Goal: Task Accomplishment & Management: Use online tool/utility

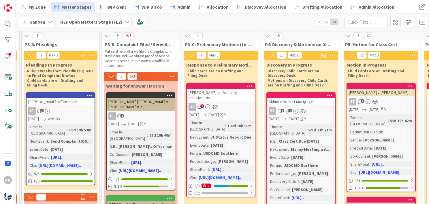
scroll to position [0, 171]
click at [327, 20] on span "2x" at bounding box center [327, 22] width 8 height 6
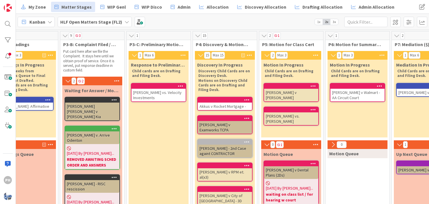
click at [320, 21] on span "1x" at bounding box center [319, 22] width 8 height 6
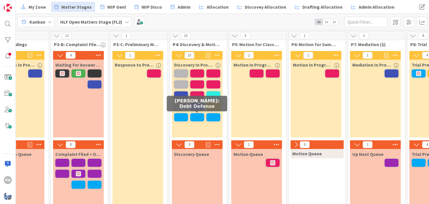
scroll to position [0, 160]
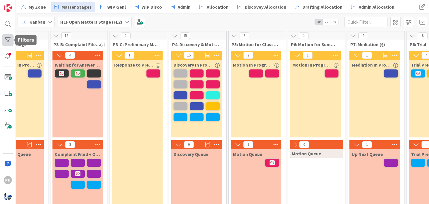
click at [3, 40] on div at bounding box center [8, 40] width 12 height 12
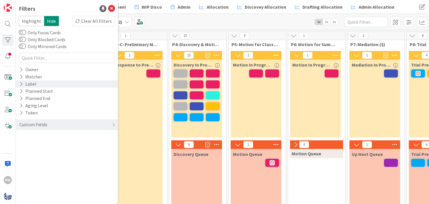
click at [22, 84] on icon at bounding box center [21, 84] width 4 height 5
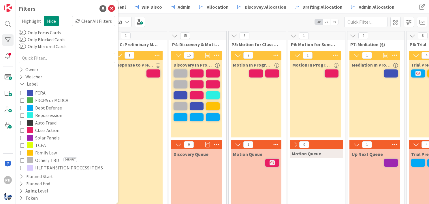
click at [21, 94] on icon at bounding box center [22, 93] width 4 height 4
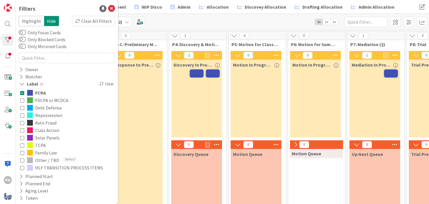
click at [21, 99] on icon at bounding box center [22, 100] width 4 height 4
click at [22, 115] on icon at bounding box center [22, 115] width 4 height 4
click at [22, 121] on icon at bounding box center [22, 123] width 4 height 4
click at [22, 128] on icon at bounding box center [22, 130] width 4 height 4
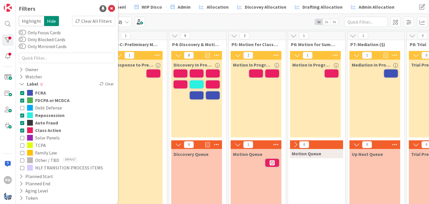
click at [22, 136] on icon at bounding box center [22, 138] width 4 height 4
click at [21, 143] on icon at bounding box center [22, 145] width 4 height 4
click at [21, 158] on button "Other / TBD Default" at bounding box center [66, 161] width 93 height 8
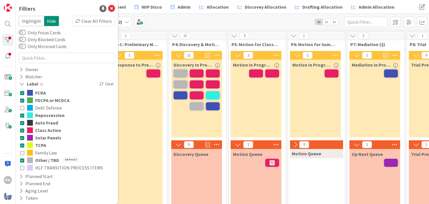
click at [138, 130] on div "Response to Preliminary Motions" at bounding box center [137, 143] width 51 height 167
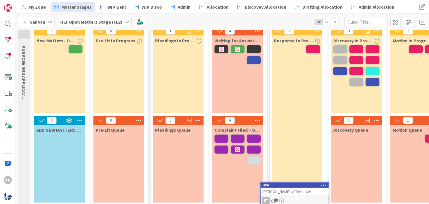
scroll to position [33, 0]
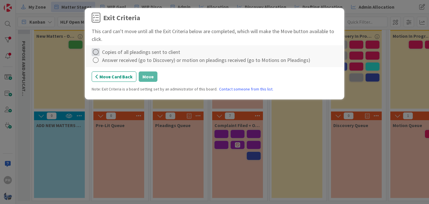
click at [96, 51] on icon at bounding box center [96, 52] width 8 height 8
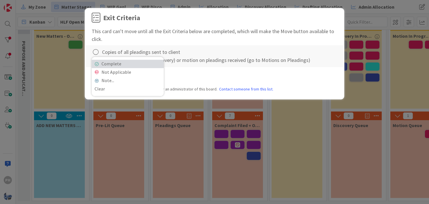
click at [98, 62] on icon at bounding box center [97, 63] width 4 height 3
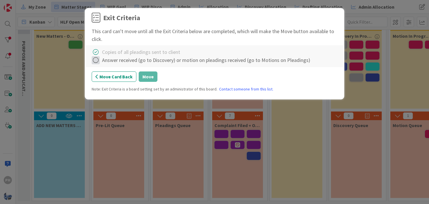
click at [97, 61] on icon at bounding box center [96, 60] width 8 height 8
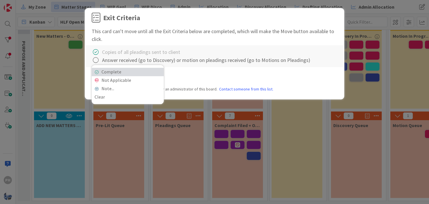
click at [106, 71] on link "Complete" at bounding box center [128, 72] width 72 height 8
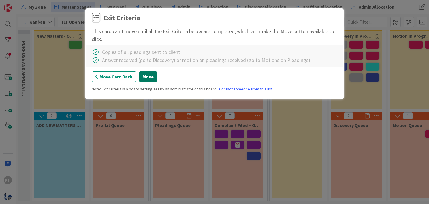
click at [143, 76] on button "Move" at bounding box center [148, 77] width 19 height 10
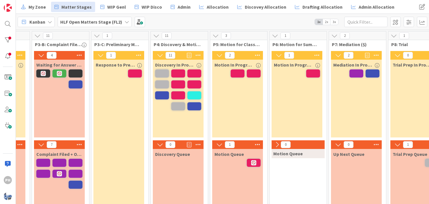
scroll to position [0, 178]
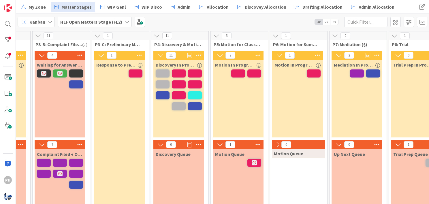
click at [334, 23] on span "3x" at bounding box center [335, 22] width 8 height 6
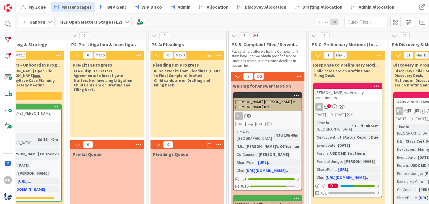
scroll to position [0, 0]
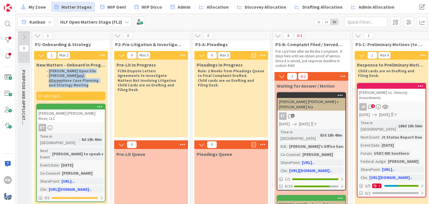
drag, startPoint x: 100, startPoint y: 80, endPoint x: 44, endPoint y: 72, distance: 57.3
click at [44, 72] on ol "[PERSON_NAME] Open File [PERSON_NAME] and Attorney Have Case Planning and Strat…" at bounding box center [71, 78] width 67 height 19
drag, startPoint x: 44, startPoint y: 72, endPoint x: 57, endPoint y: 76, distance: 13.7
copy ol "[PERSON_NAME] Open File [PERSON_NAME] and Attorney Have Case Planning and Strat…"
click at [68, 81] on strong "[PERSON_NAME] and Attorney Have Case Planning and Strategy Meeting" at bounding box center [74, 80] width 51 height 14
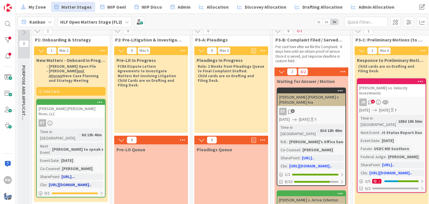
scroll to position [5, 0]
click at [65, 109] on link "[PERSON_NAME] [PERSON_NAME] River, LLC ET Time in [GEOGRAPHIC_DATA] : 8d 19h 40…" at bounding box center [70, 148] width 69 height 98
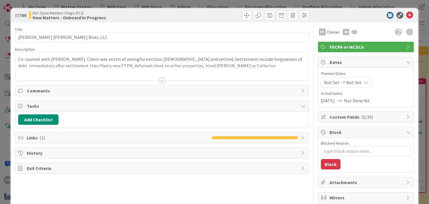
type textarea "x"
click at [160, 79] on div at bounding box center [162, 80] width 6 height 5
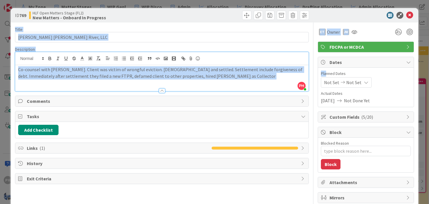
drag, startPoint x: 334, startPoint y: 13, endPoint x: 321, endPoint y: 68, distance: 56.2
click at [321, 68] on div "ID 769 HLF Open Matters Stage (FL2) New Matters - Onboard In Progress Title 33 …" at bounding box center [215, 115] width 408 height 215
click at [407, 14] on icon at bounding box center [410, 15] width 7 height 7
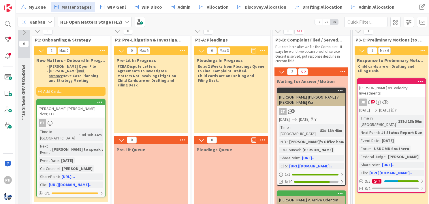
click at [99, 75] on li "[PERSON_NAME] and Attorney Have Case Planning and Strategy Meeting" at bounding box center [73, 76] width 61 height 14
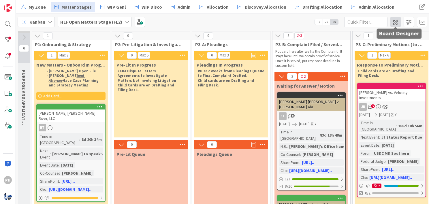
click at [394, 20] on span at bounding box center [396, 22] width 10 height 10
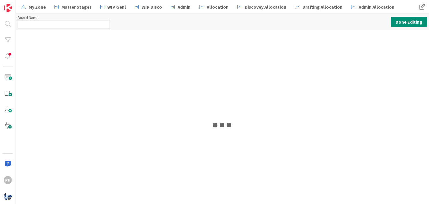
type input "HLF Open Matters Stage (FL2)"
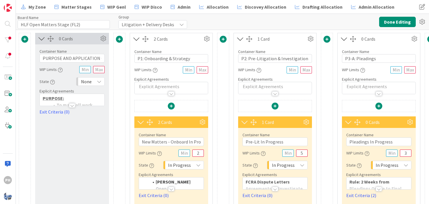
click at [70, 105] on div at bounding box center [72, 105] width 6 height 5
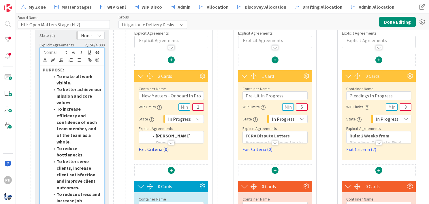
scroll to position [47, 0]
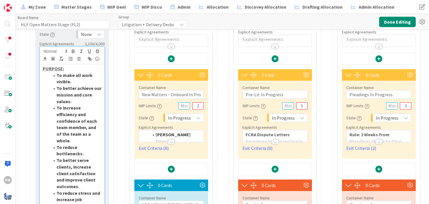
click at [171, 143] on div at bounding box center [171, 142] width 6 height 5
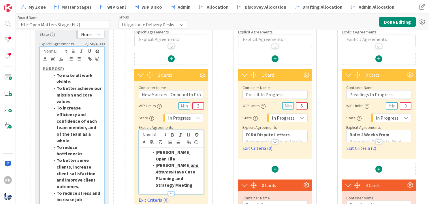
click at [201, 171] on li "[PERSON_NAME] and Attorney Have Case Planning and Strategy Meeting" at bounding box center [175, 175] width 52 height 26
drag, startPoint x: 169, startPoint y: 178, endPoint x: 196, endPoint y: 178, distance: 27.7
click at [196, 188] on li "[PERSON_NAME] and Attorney fill out Case Plan Memo" at bounding box center [175, 198] width 52 height 20
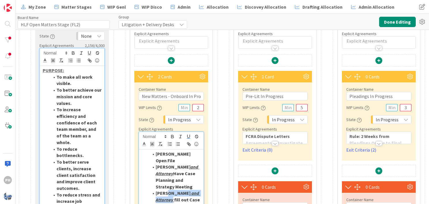
scroll to position [45, 0]
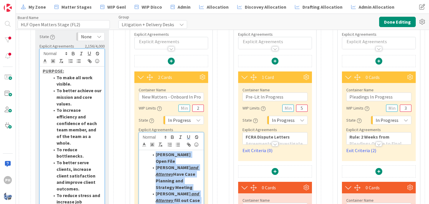
drag, startPoint x: 169, startPoint y: 193, endPoint x: 154, endPoint y: 154, distance: 41.4
click at [154, 154] on ol "[PERSON_NAME] Open File [PERSON_NAME] and Attorney Have Case Planning and Strat…" at bounding box center [171, 181] width 59 height 59
copy ol "[PERSON_NAME] Open File [PERSON_NAME] and Attorney Have Case Planning and Strat…"
click at [397, 20] on button "Done Editing" at bounding box center [397, 22] width 37 height 10
